Goal: Transaction & Acquisition: Purchase product/service

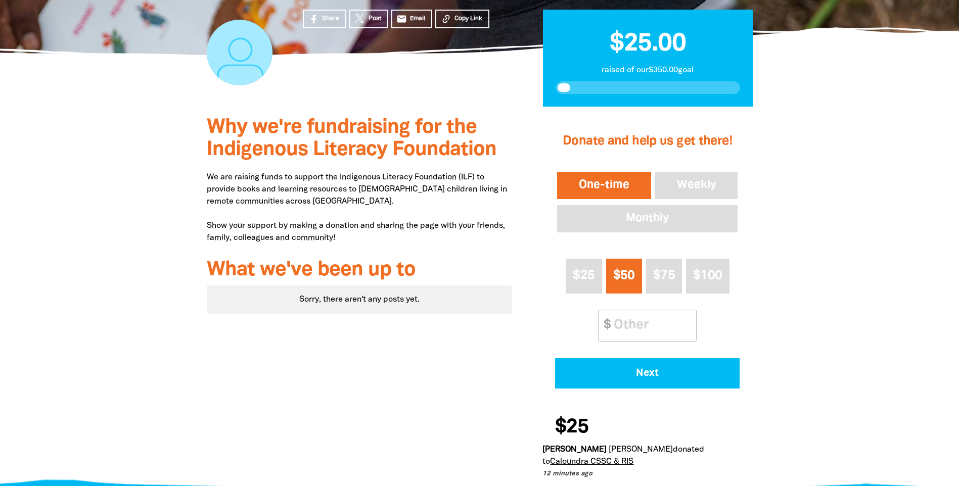
scroll to position [202, 0]
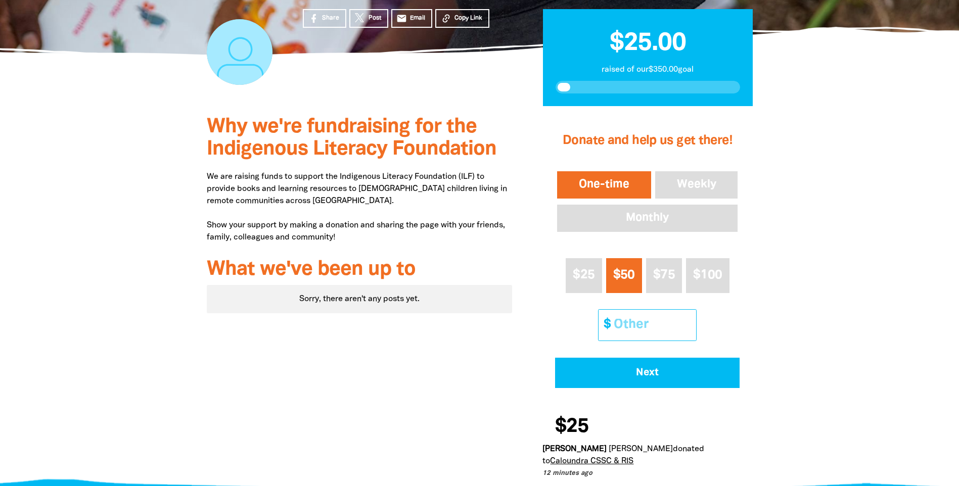
click at [626, 327] on input "Other Amount" at bounding box center [650, 325] width 89 height 31
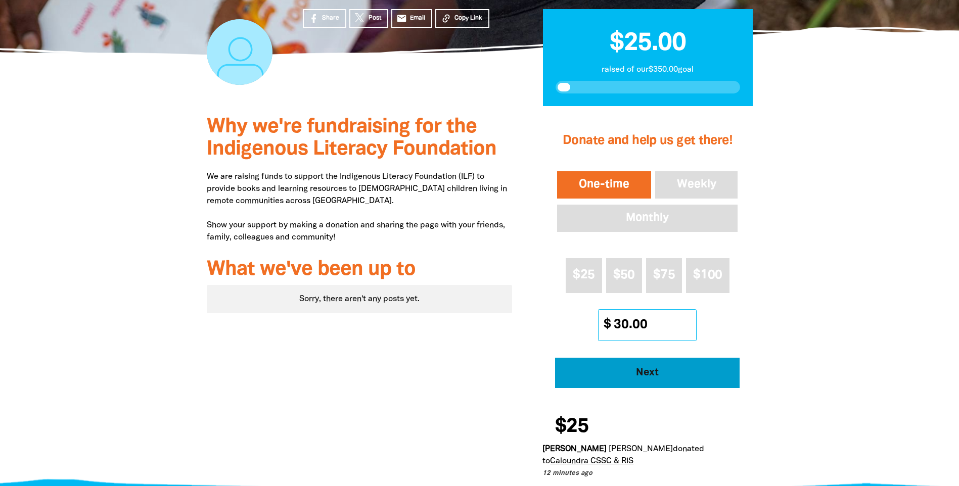
type input "30.00"
click at [640, 376] on span "Next" at bounding box center [647, 373] width 157 height 10
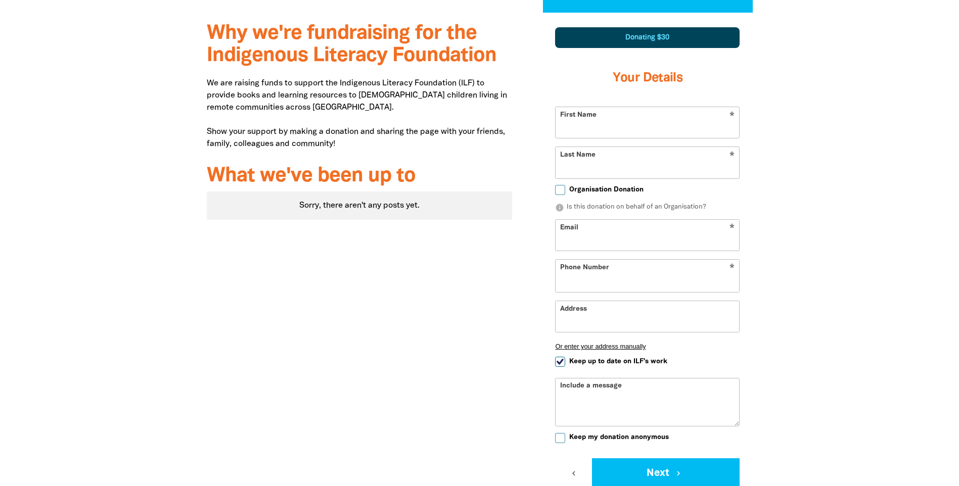
scroll to position [296, 0]
click at [597, 131] on input "First Name" at bounding box center [646, 122] width 183 height 31
type input "Chelsea"
click at [669, 166] on input "Last Name" at bounding box center [646, 162] width 183 height 31
type input "[PERSON_NAME]"
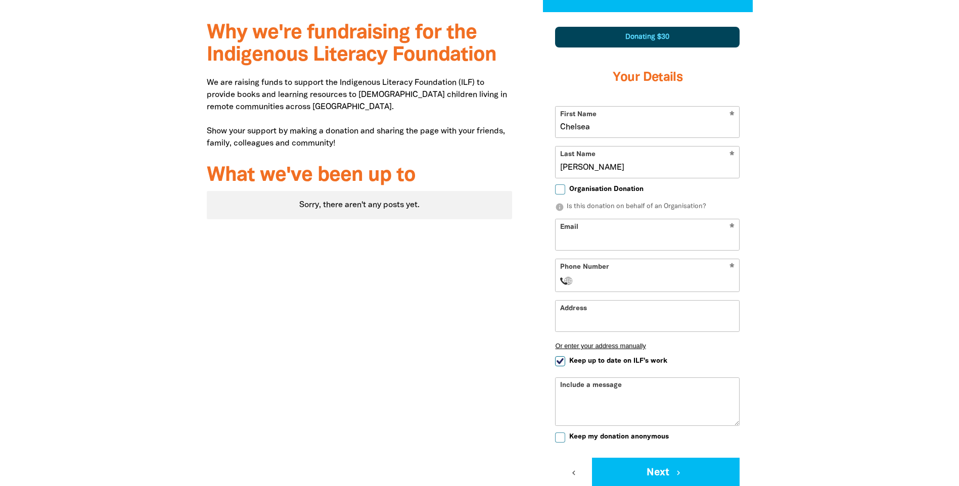
click at [596, 251] on form "* First Name [PERSON_NAME] * Last Name [PERSON_NAME] Organisation Donation info…" at bounding box center [647, 297] width 184 height 382
click at [596, 235] on input "Email" at bounding box center [646, 234] width 183 height 31
drag, startPoint x: 675, startPoint y: 245, endPoint x: 434, endPoint y: 259, distance: 241.0
click at [434, 259] on div "Why we're fundraising for the Indigenous Literacy Foundation We are raising fun…" at bounding box center [479, 300] width 606 height 577
paste input "[DOMAIN_NAME]"
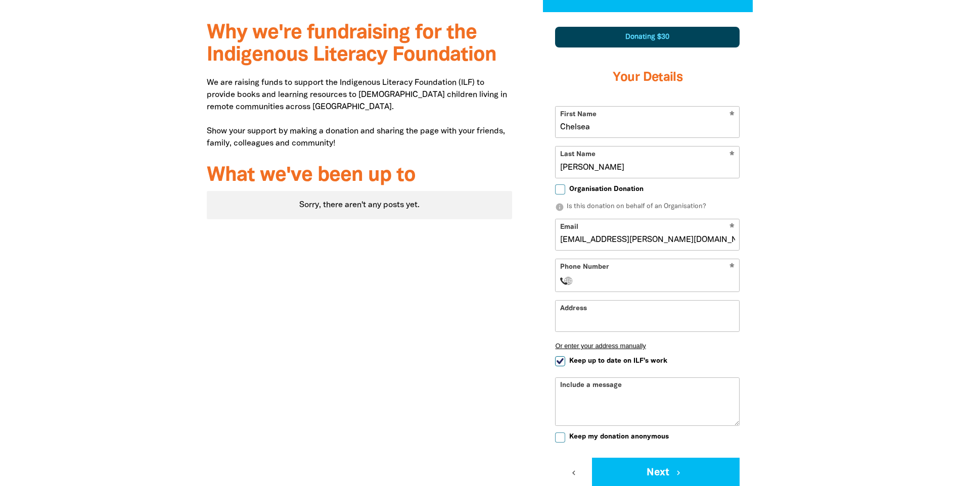
type input "[EMAIL_ADDRESS][PERSON_NAME][DOMAIN_NAME]"
click at [674, 272] on div "* Phone Number International [GEOGRAPHIC_DATA] [GEOGRAPHIC_DATA] [GEOGRAPHIC_DA…" at bounding box center [647, 275] width 184 height 33
click at [671, 282] on input "Phone Number" at bounding box center [657, 281] width 155 height 12
type input "[PHONE_NUMBER]"
click at [626, 317] on input "Address" at bounding box center [646, 316] width 183 height 31
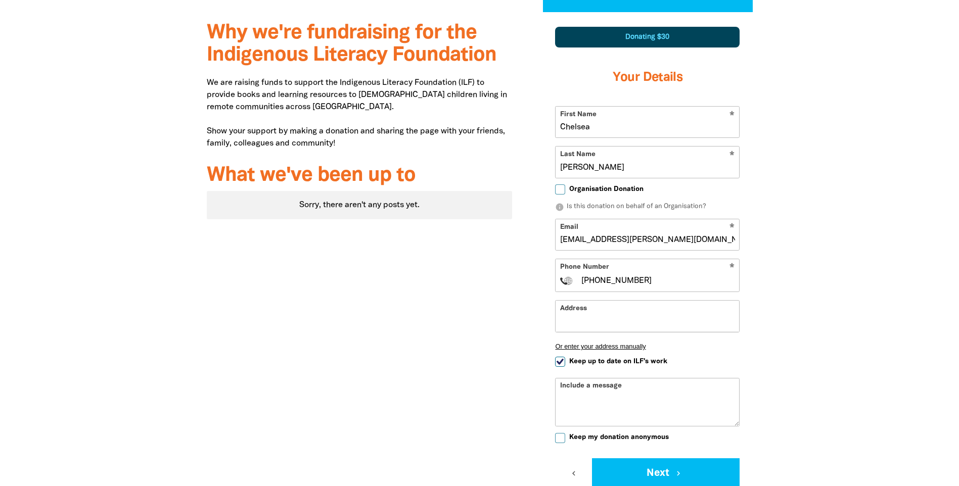
paste input "[STREET_ADDRESS]"
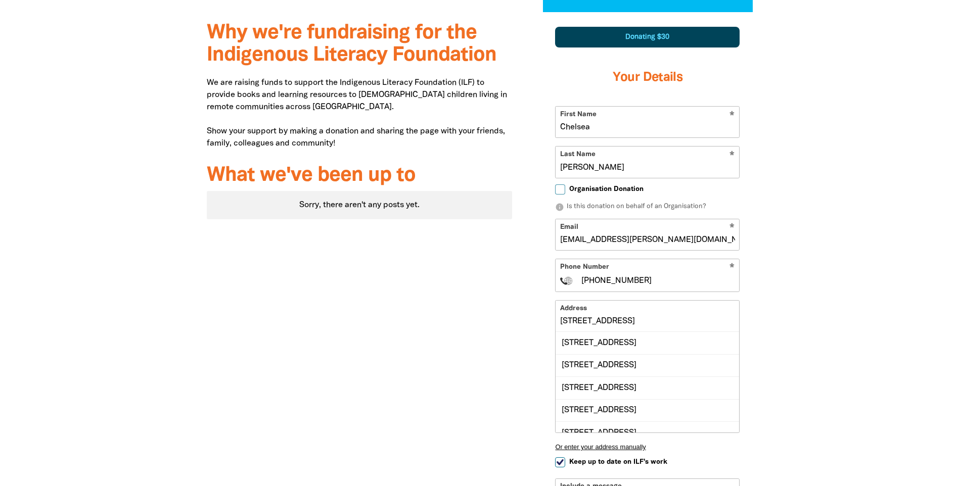
click at [622, 393] on div "[STREET_ADDRESS]" at bounding box center [646, 387] width 183 height 22
type input "[STREET_ADDRESS]"
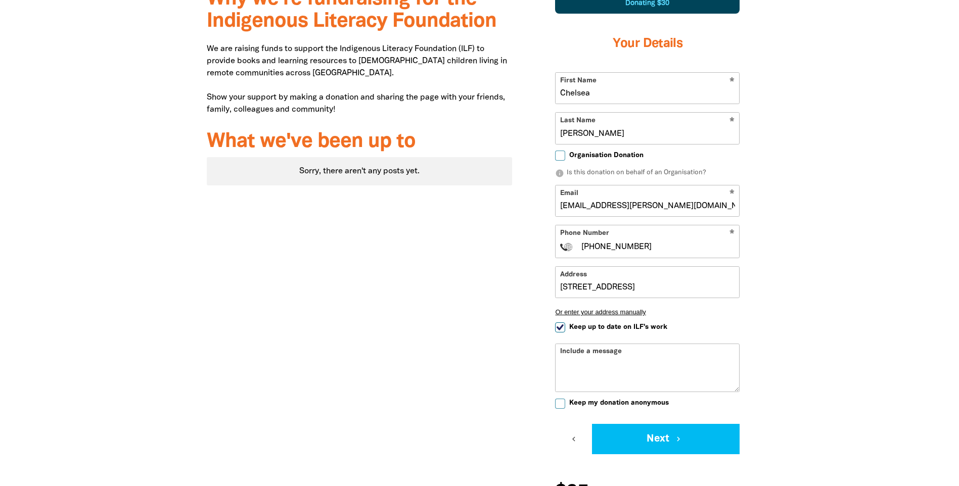
scroll to position [347, 0]
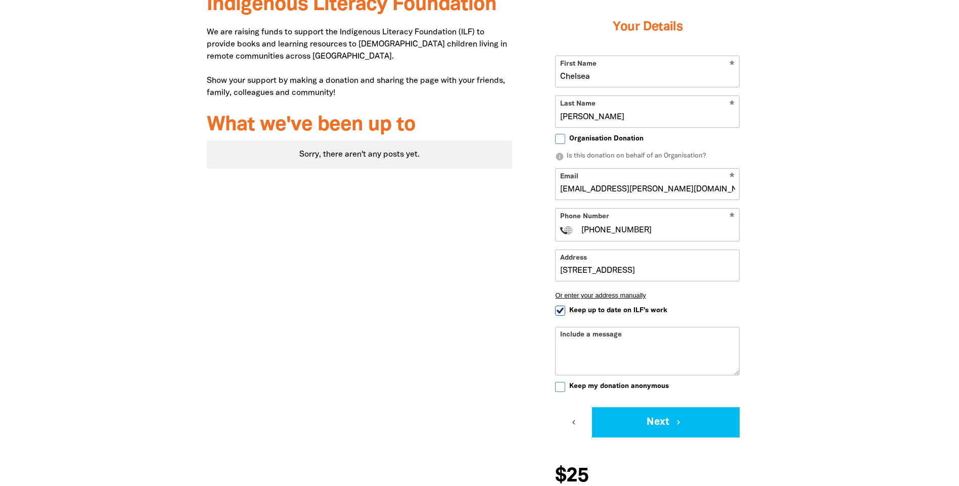
click at [583, 309] on span "Keep up to date on ILF's work" at bounding box center [618, 311] width 98 height 10
click at [565, 309] on input "Keep up to date on ILF's work" at bounding box center [560, 311] width 10 height 10
checkbox input "false"
click at [614, 353] on textarea "Include a message" at bounding box center [646, 359] width 183 height 32
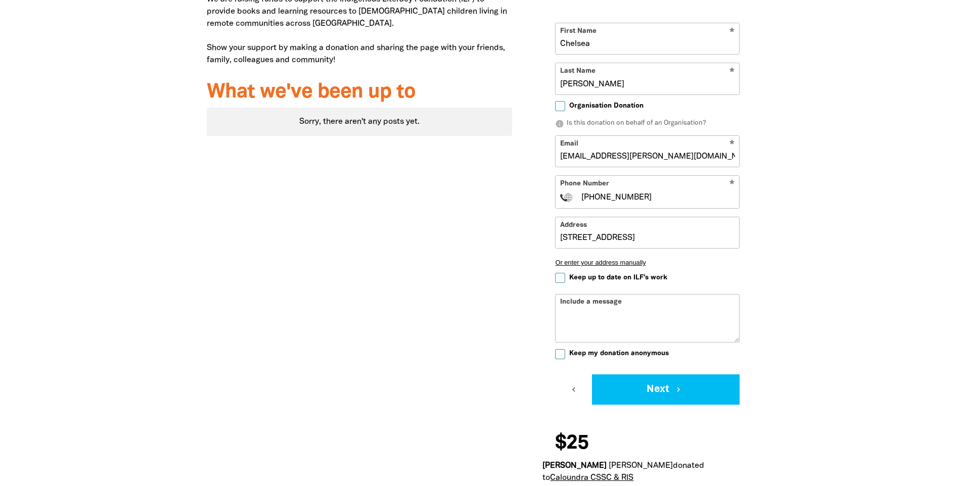
scroll to position [397, 0]
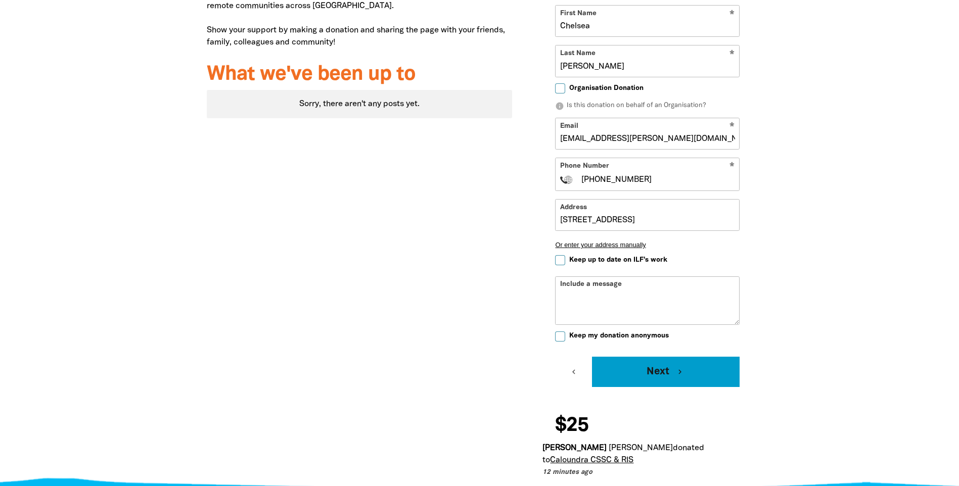
click at [665, 371] on button "Next chevron_right" at bounding box center [666, 372] width 148 height 30
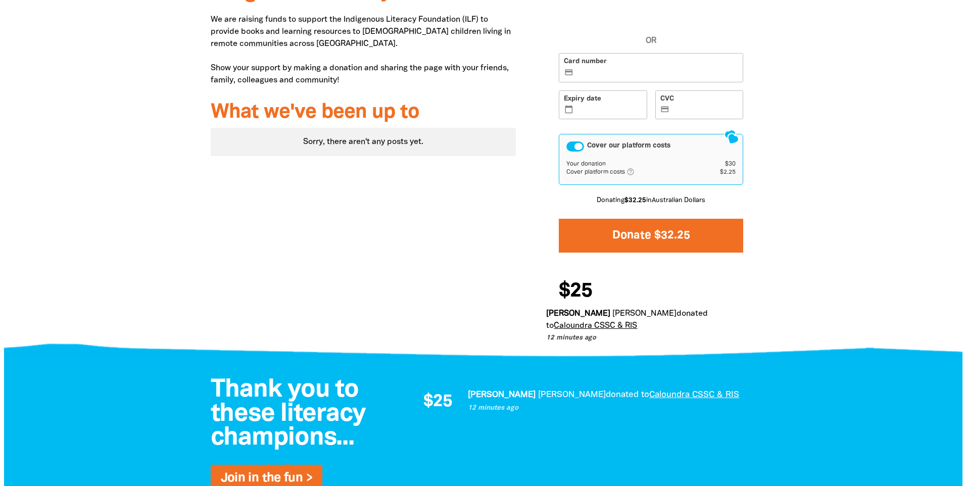
scroll to position [224, 0]
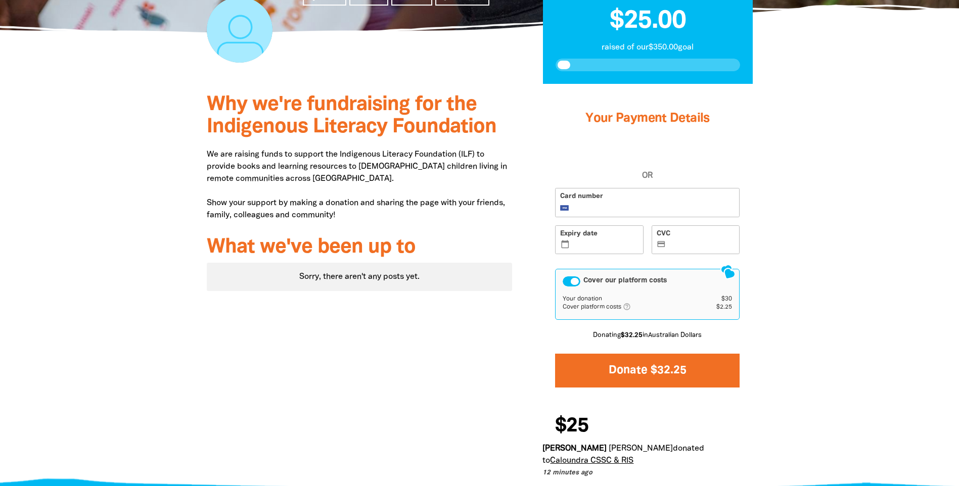
click at [656, 372] on button "Donate $32.25" at bounding box center [647, 371] width 184 height 34
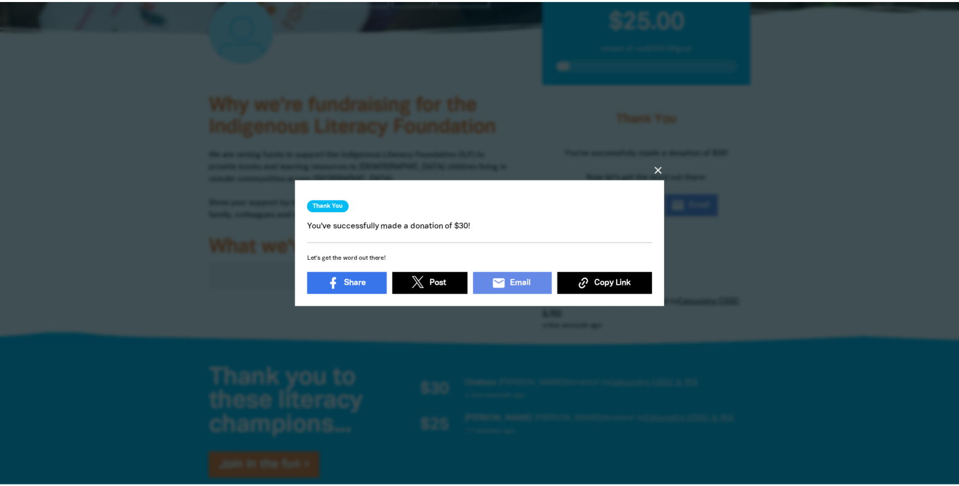
scroll to position [3, 0]
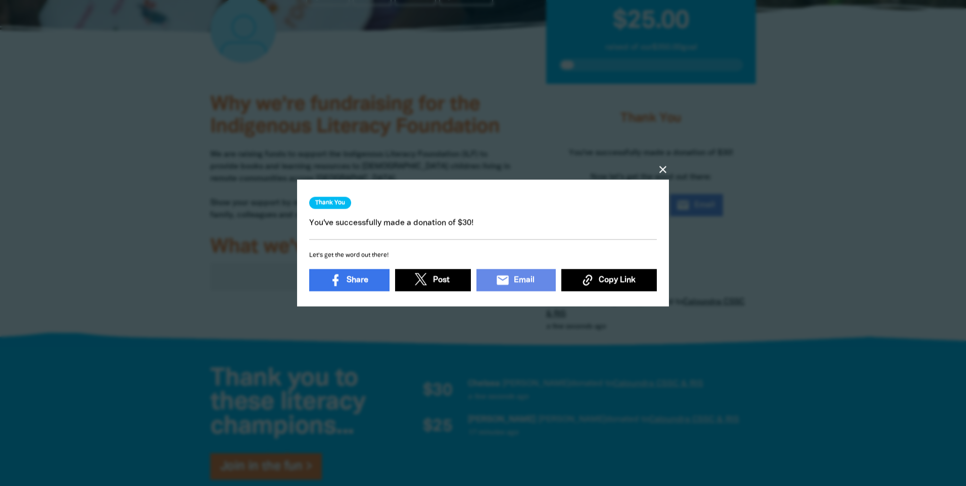
click at [661, 167] on icon "close" at bounding box center [663, 170] width 12 height 12
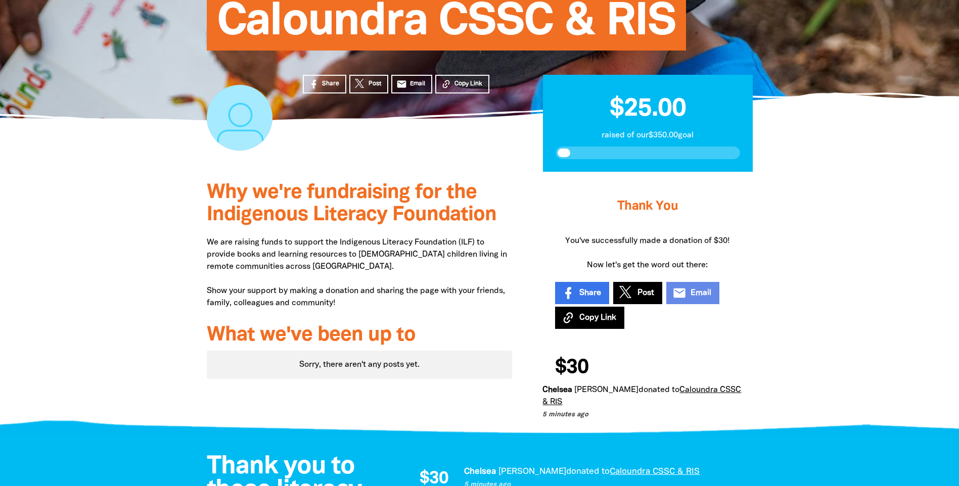
scroll to position [0, 0]
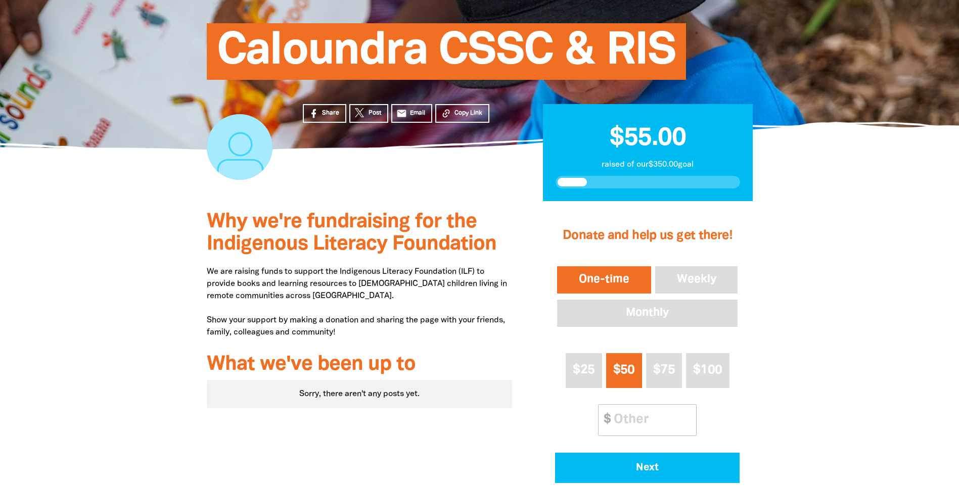
scroll to position [101, 0]
